Goal: Book appointment/travel/reservation

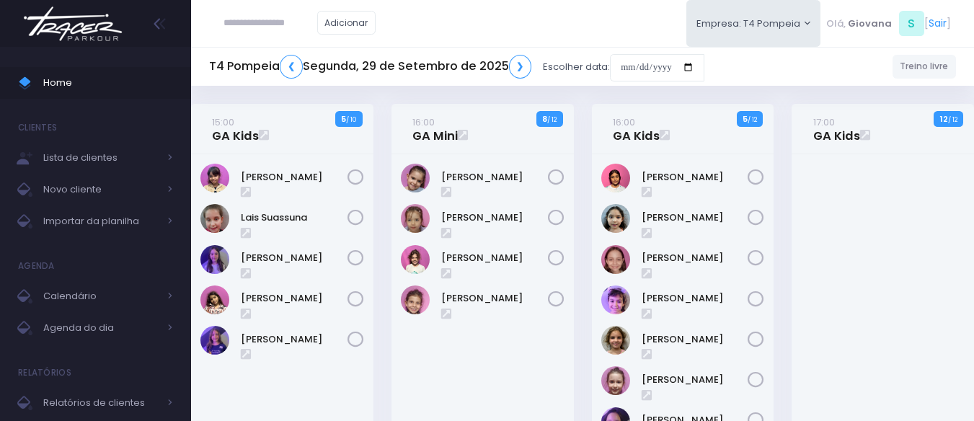
click at [377, 112] on div "15:00 GA Kids 5 / 10" at bounding box center [282, 289] width 200 height 371
click at [589, 118] on div "16:00 GA Kids 5 / 12" at bounding box center [682, 289] width 200 height 371
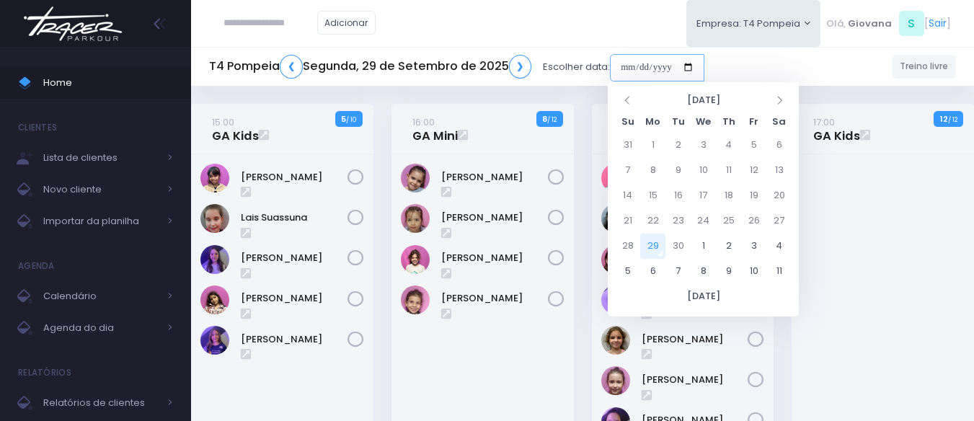
click at [668, 69] on input "date" at bounding box center [657, 67] width 94 height 27
click at [775, 244] on td "4" at bounding box center [778, 245] width 25 height 25
type input "**********"
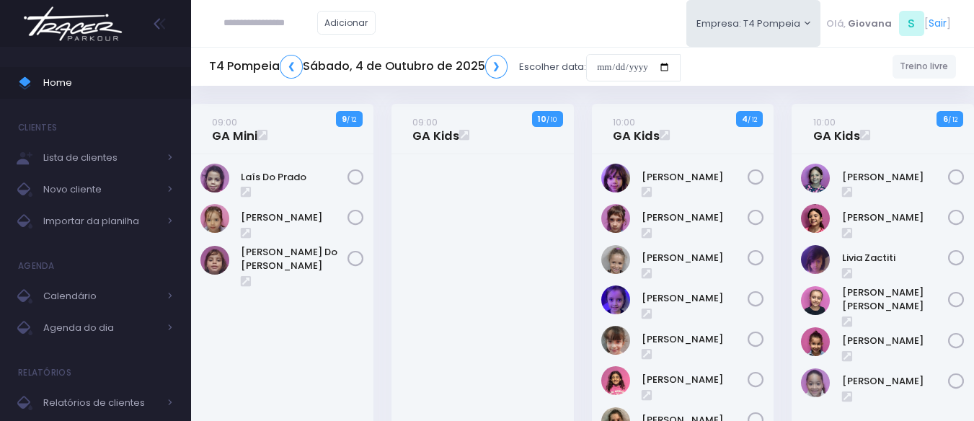
click at [777, 143] on div "10:00 GA Kids 4 / 12" at bounding box center [682, 309] width 200 height 411
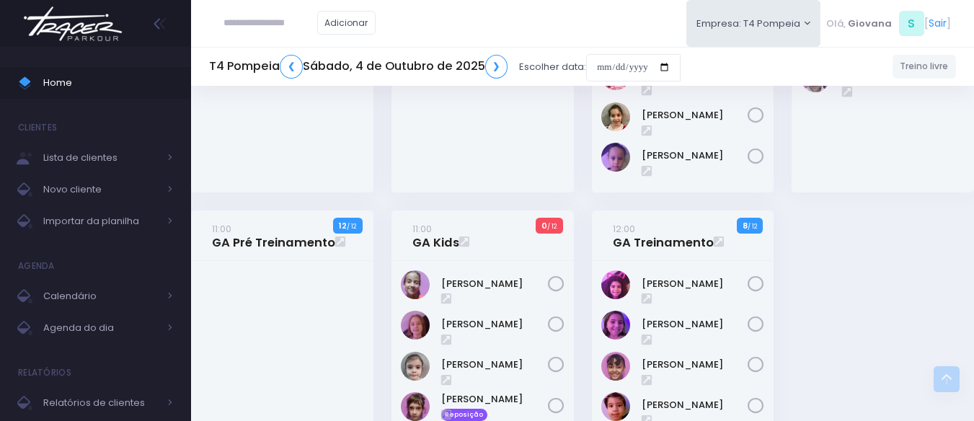
click at [777, 143] on div "10:00 GA Kids 4 / 12" at bounding box center [682, 4] width 200 height 411
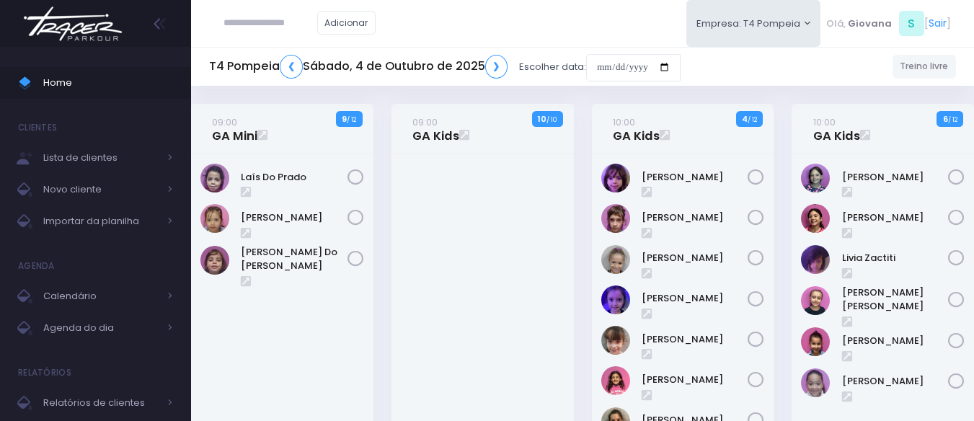
click at [777, 143] on div "10:00 GA Kids 4 / 12" at bounding box center [682, 309] width 200 height 411
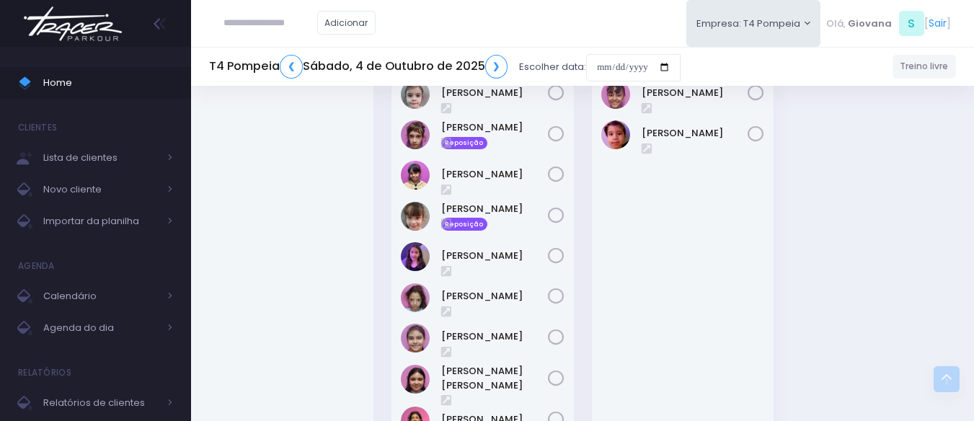
scroll to position [737, 0]
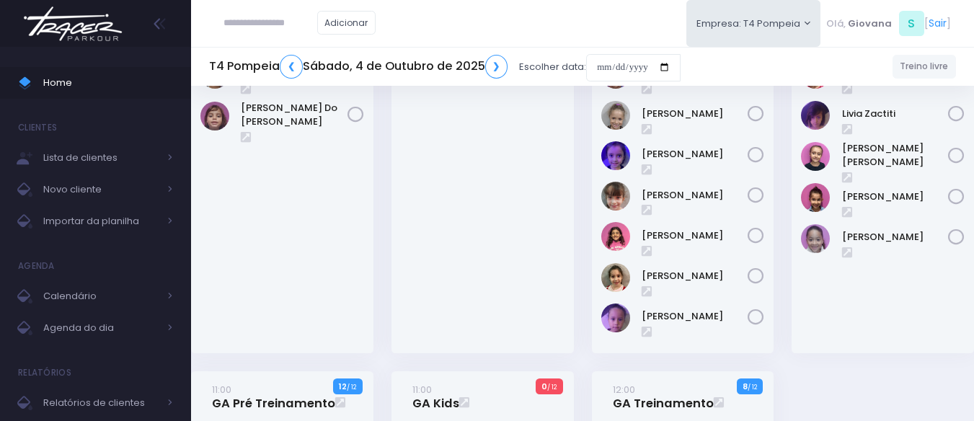
scroll to position [0, 0]
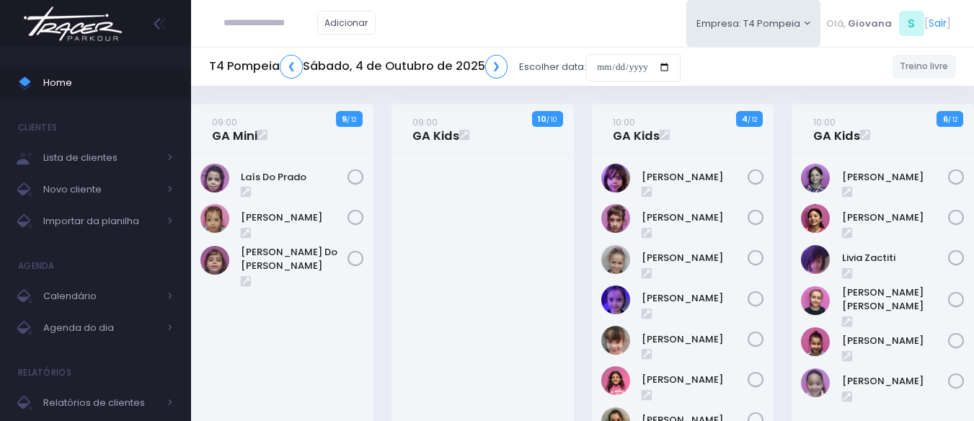
click at [786, 163] on div "10:00 GA Kids 6 / 12" at bounding box center [883, 309] width 200 height 411
click at [777, 145] on div "10:00 GA Kids 4 / 12" at bounding box center [682, 309] width 200 height 411
click at [779, 146] on div "10:00 GA Kids 4 / 12" at bounding box center [682, 309] width 200 height 411
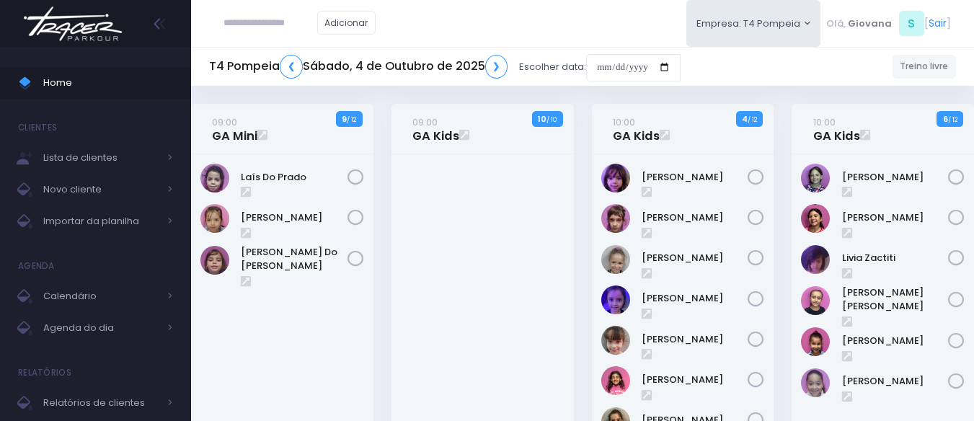
click at [780, 138] on div "10:00 GA Kids 4 / 12" at bounding box center [682, 309] width 200 height 411
click at [778, 130] on div "10:00 GA Kids 4 / 12" at bounding box center [682, 309] width 200 height 411
click at [784, 111] on div "10:00 GA Kids 6 / 12" at bounding box center [883, 309] width 200 height 411
click at [784, 110] on div "10:00 GA Kids 6 / 12" at bounding box center [883, 309] width 200 height 411
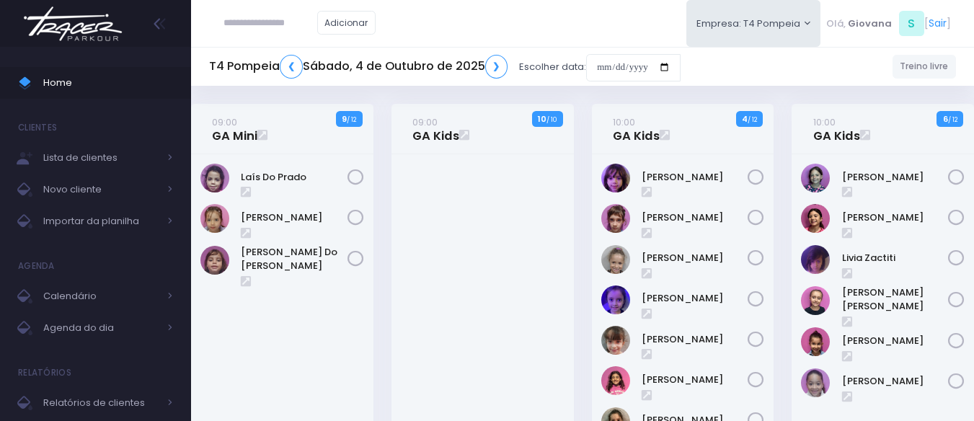
click at [783, 110] on div "10:00 GA Kids 6 / 12" at bounding box center [883, 309] width 200 height 411
